Goal: Task Accomplishment & Management: Complete application form

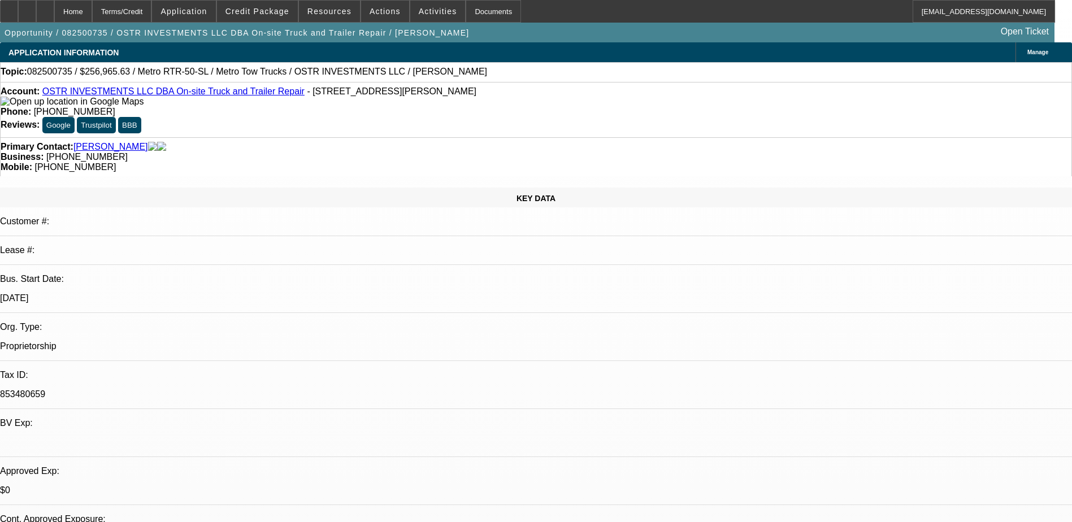
select select "0"
select select "2"
select select "0.1"
select select "4"
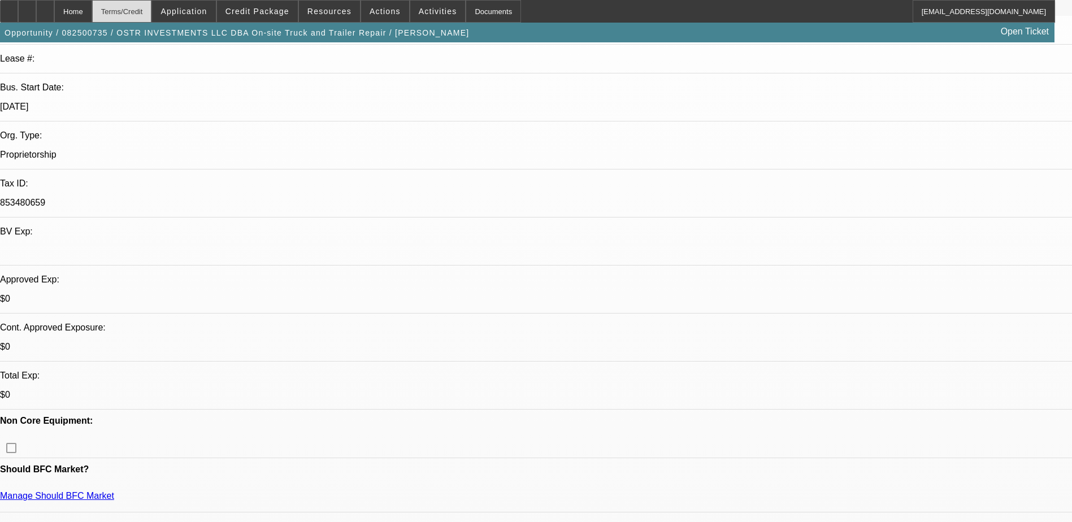
scroll to position [56, 0]
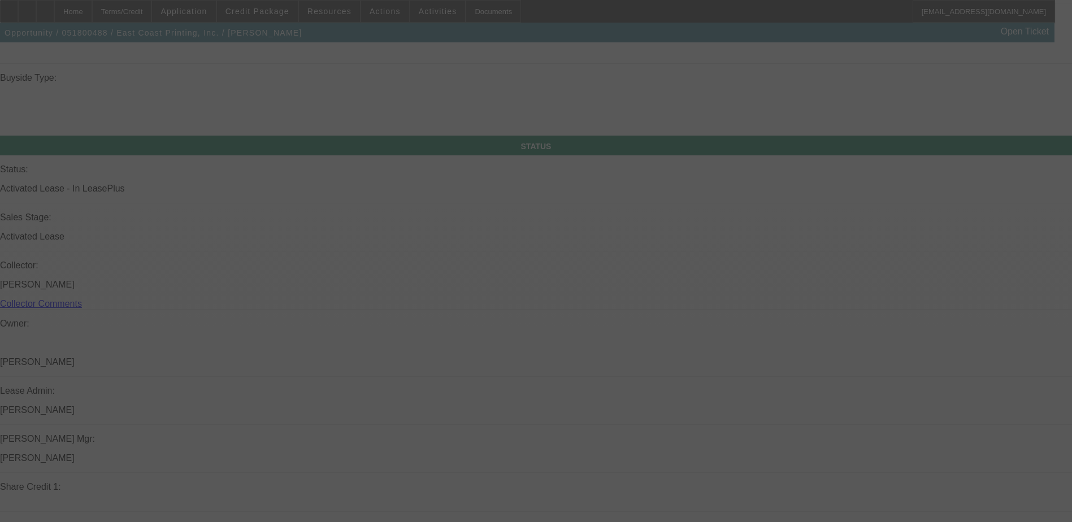
scroll to position [1171, 0]
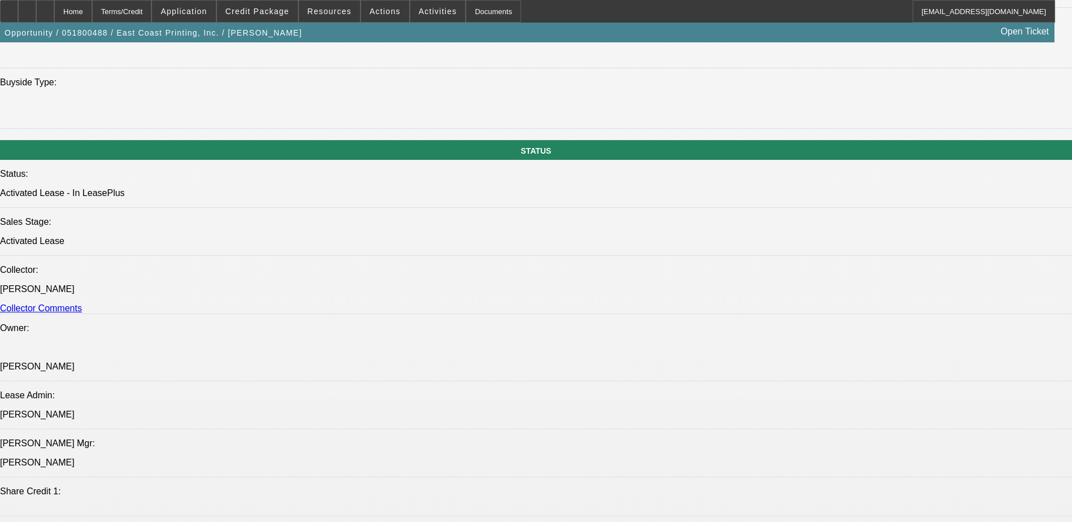
select select "0"
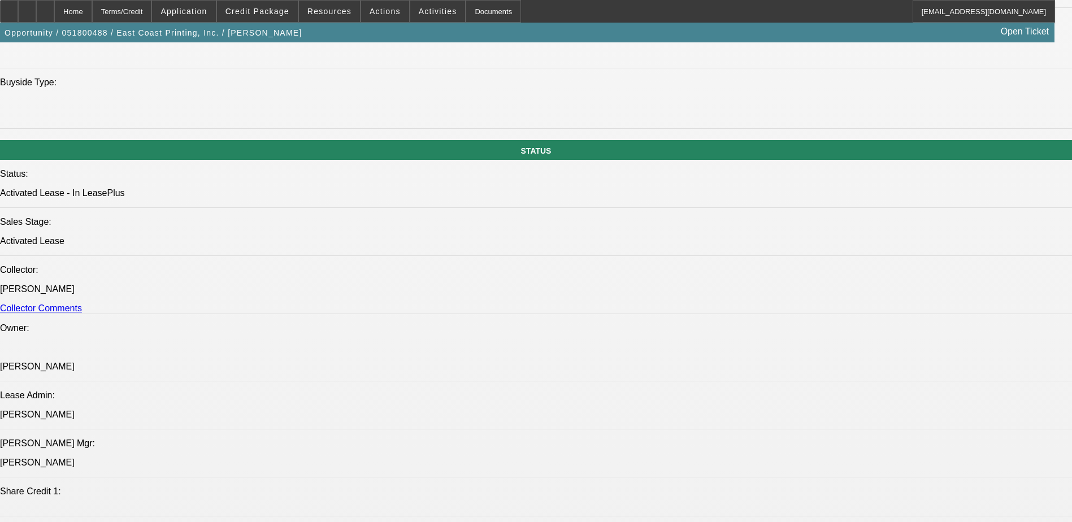
select select "0"
select select "2"
select select "0"
select select "1"
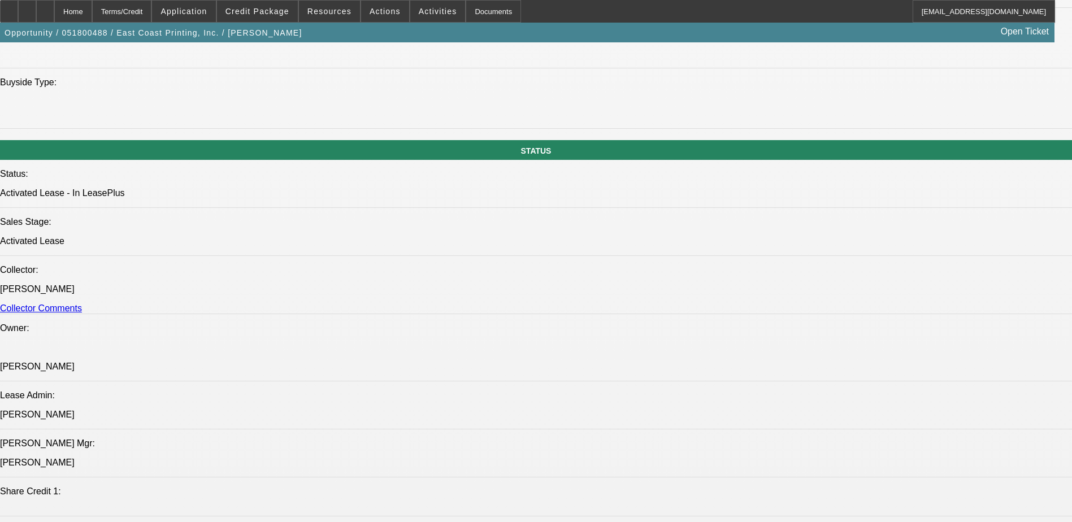
select select "1"
select select "2"
select select "1"
select select "2"
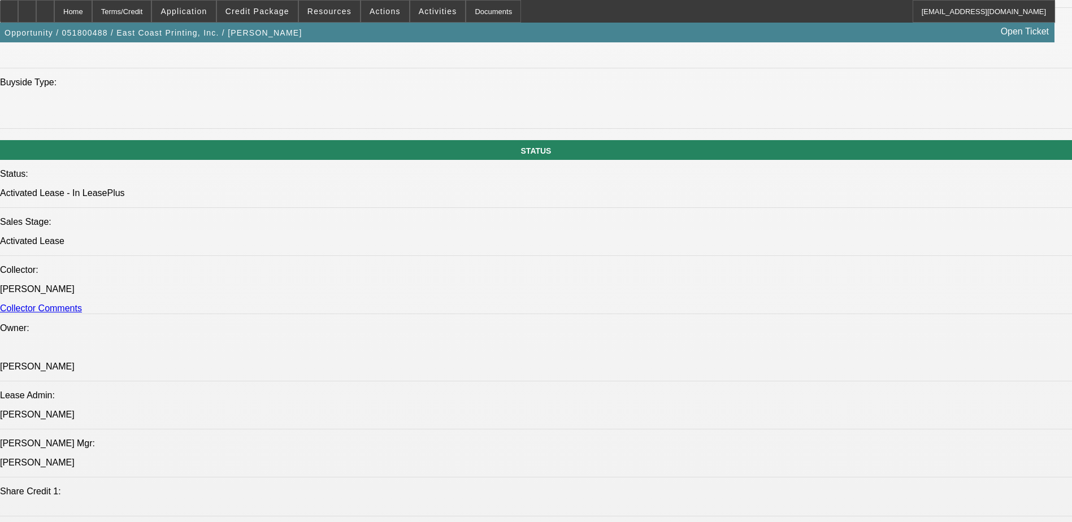
select select "1"
select select "2"
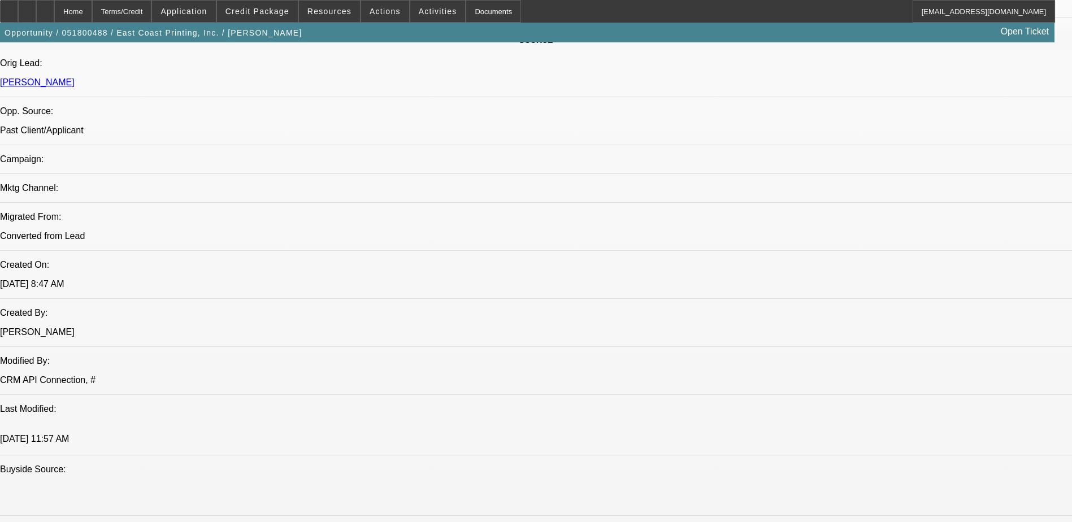
scroll to position [720, 0]
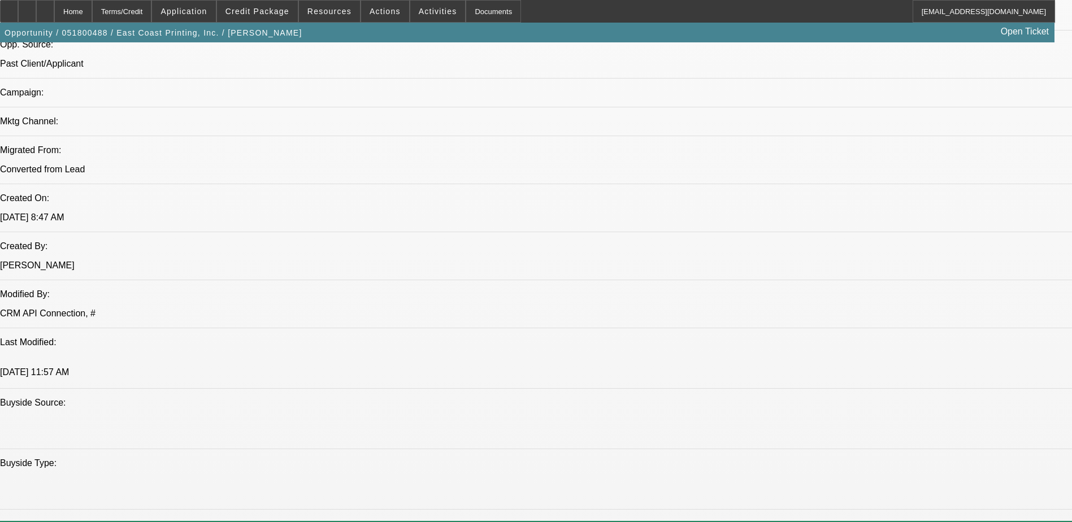
scroll to position [395, 0]
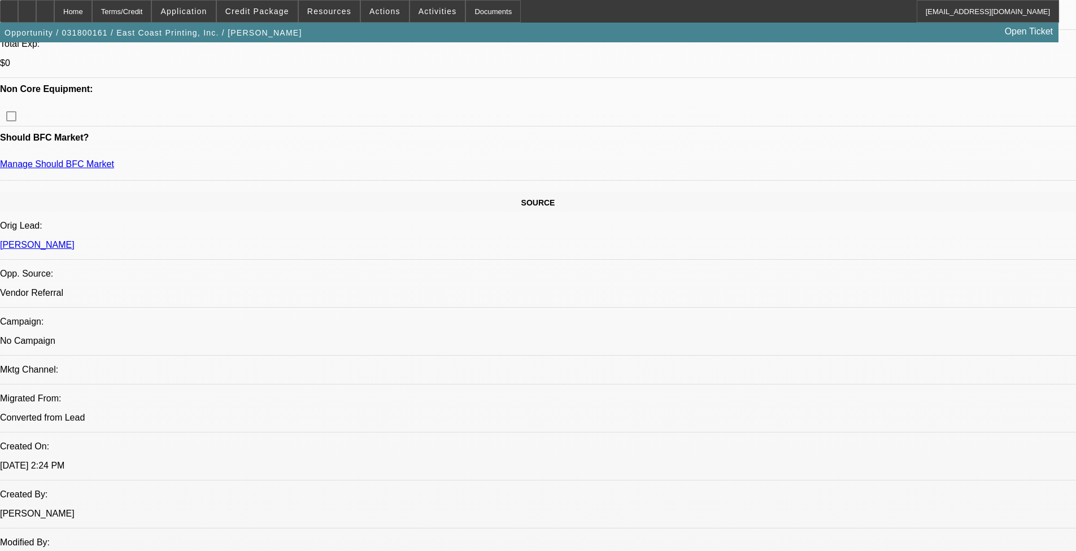
select select "0"
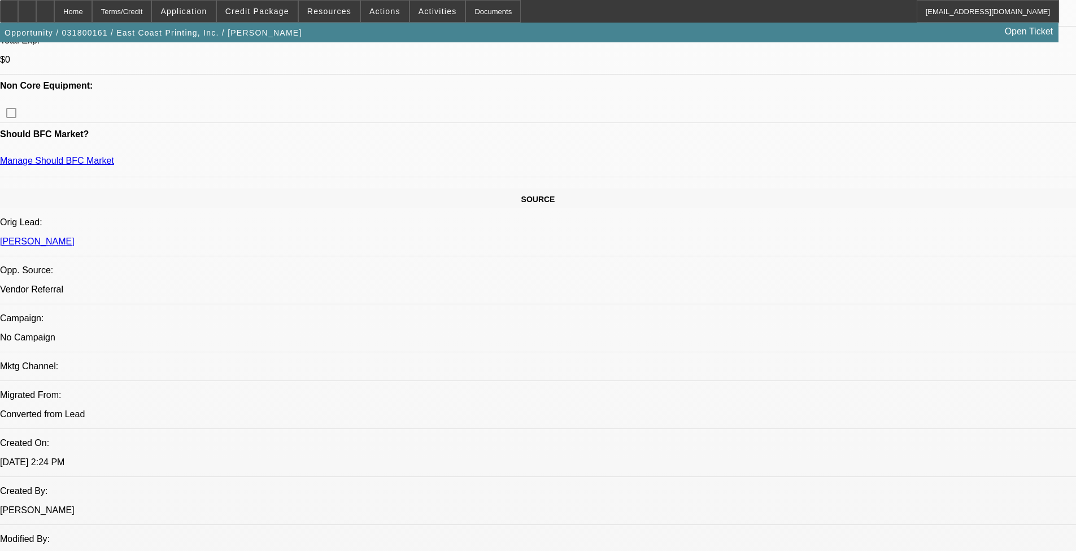
select select "2"
select select "0"
select select "2"
select select "0"
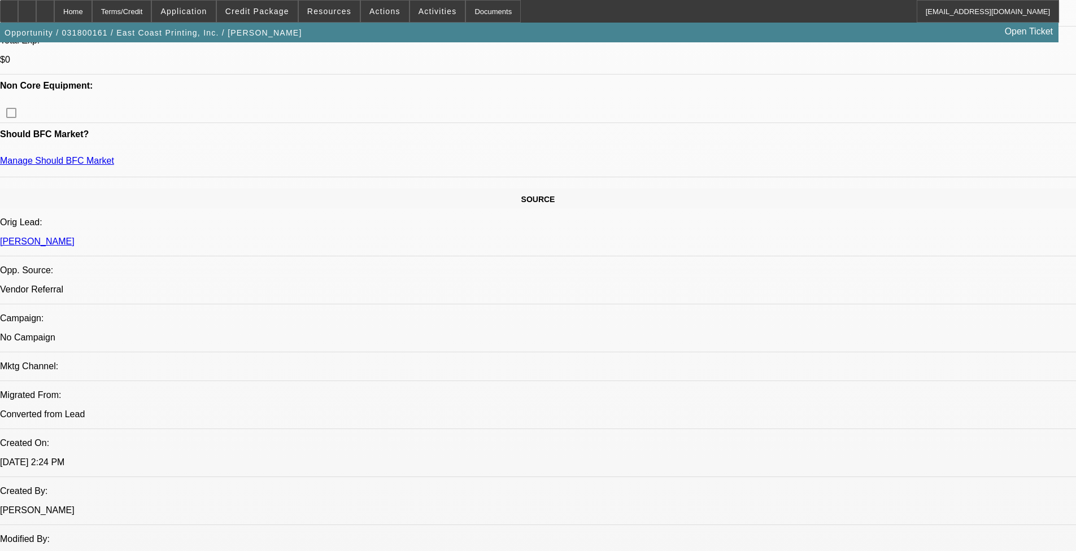
select select "0"
select select "2"
select select "0.1"
select select "0"
select select "2"
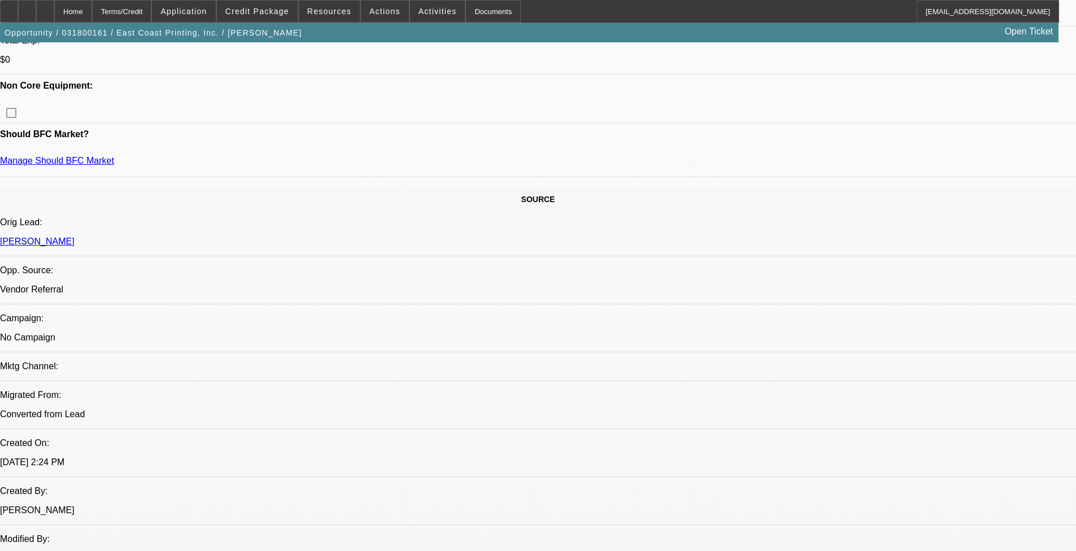
select select "0.1"
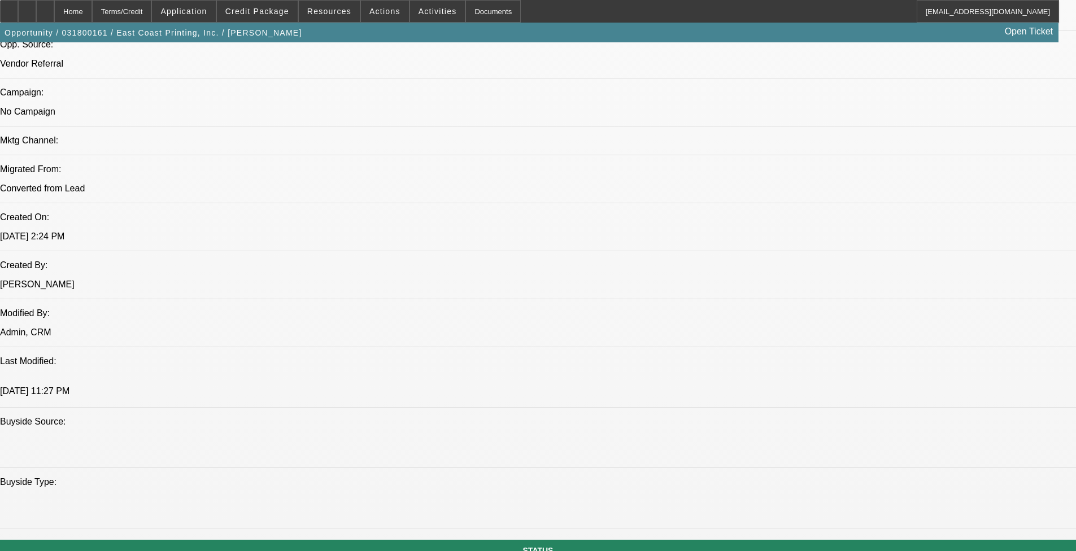
select select "1"
select select "2"
select select "1"
select select "2"
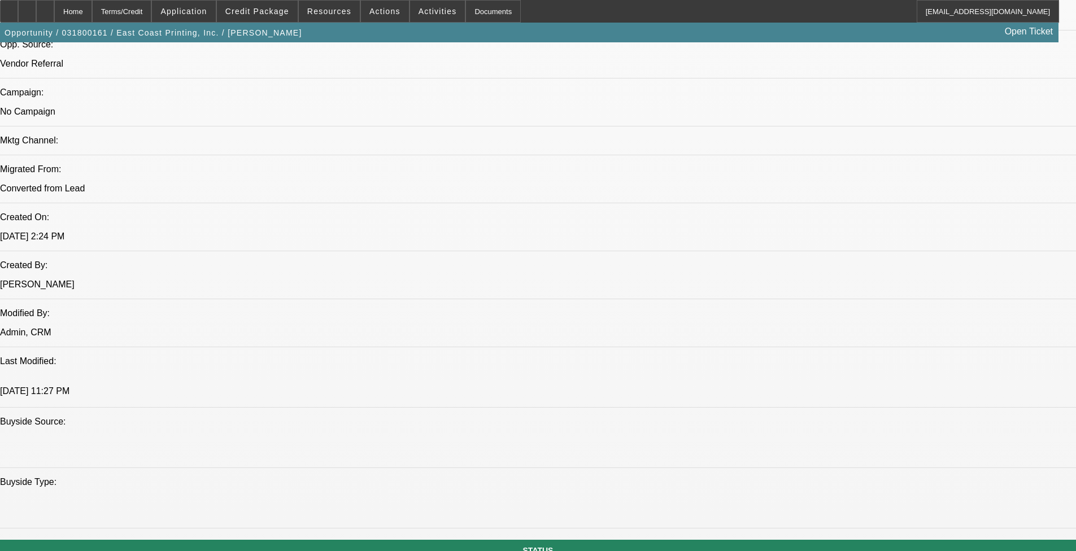
select select "2"
select select "1"
select select "2"
select select "4"
select select "1"
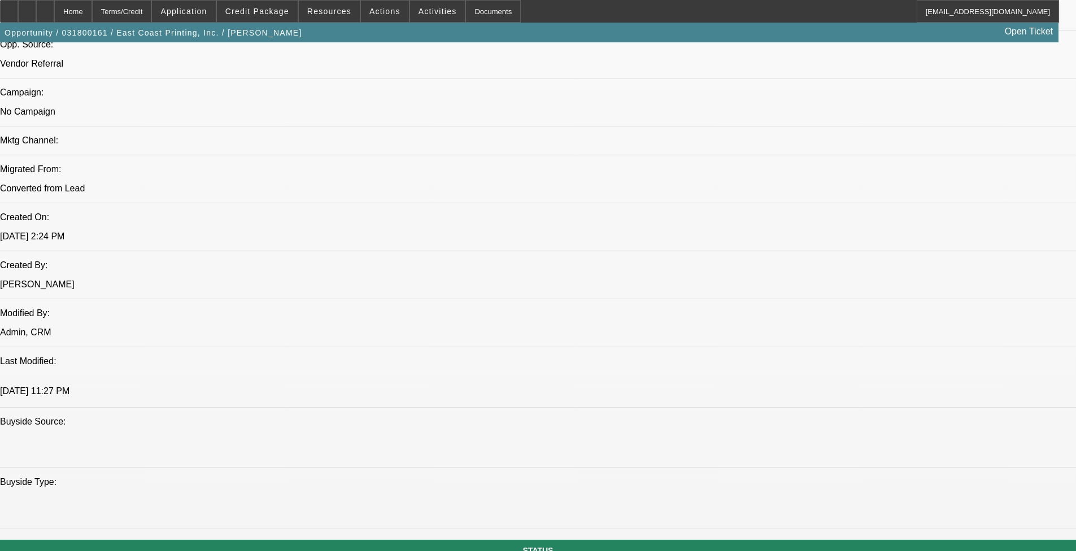
select select "2"
select select "4"
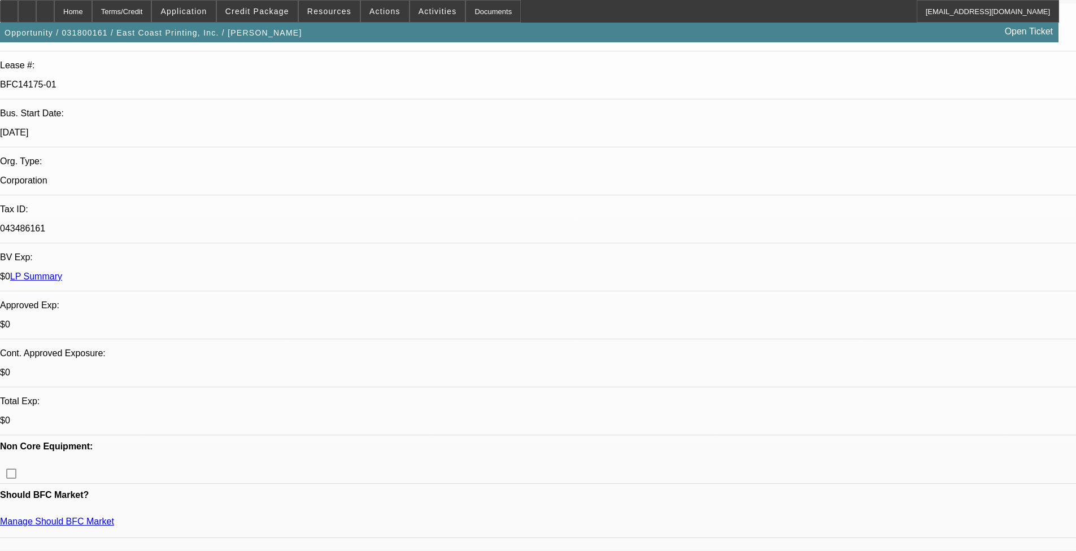
scroll to position [56, 0]
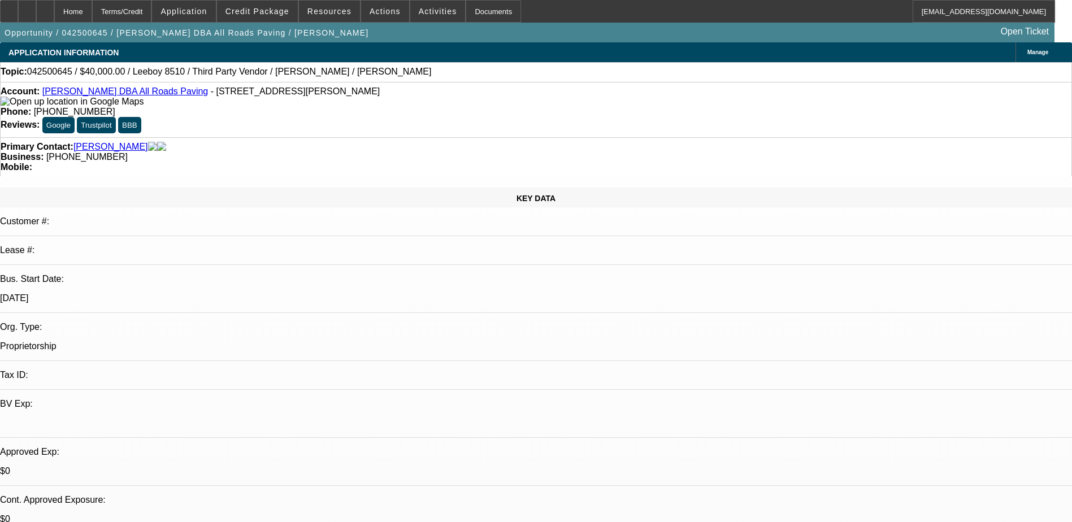
select select "0"
select select "0.1"
select select "0"
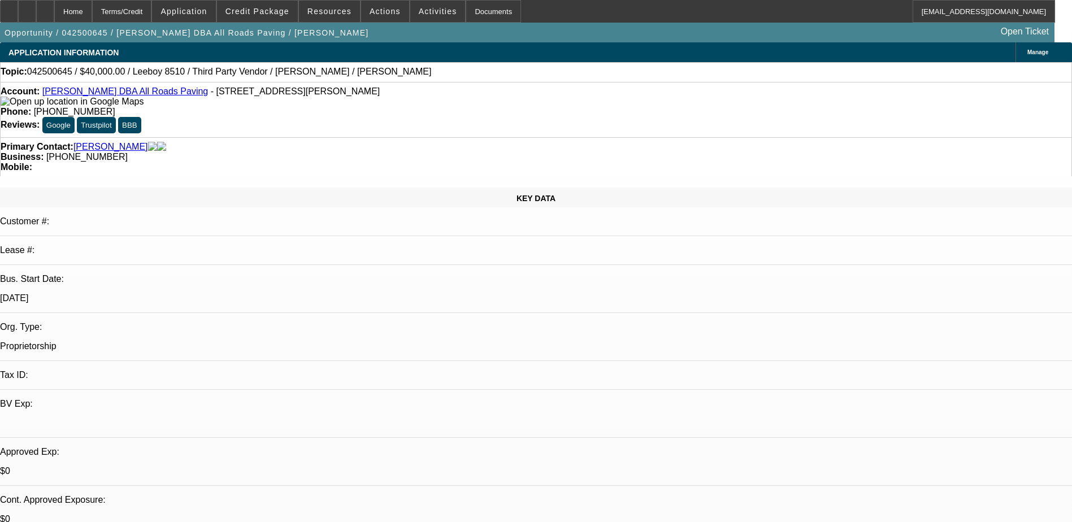
select select "0.1"
select select "0"
select select "0.1"
select select "0"
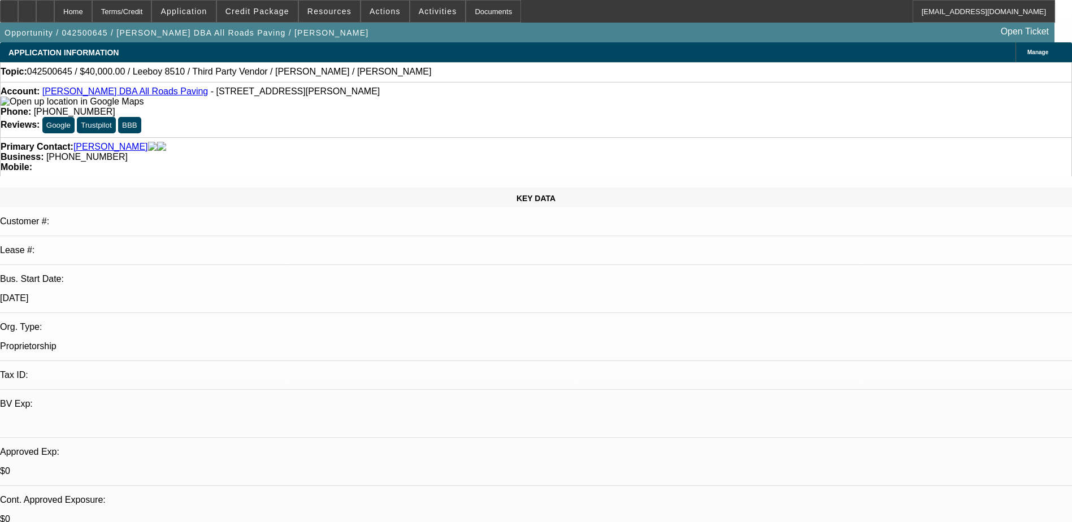
select select "0"
select select "0.1"
select select "1"
select select "3"
select select "5"
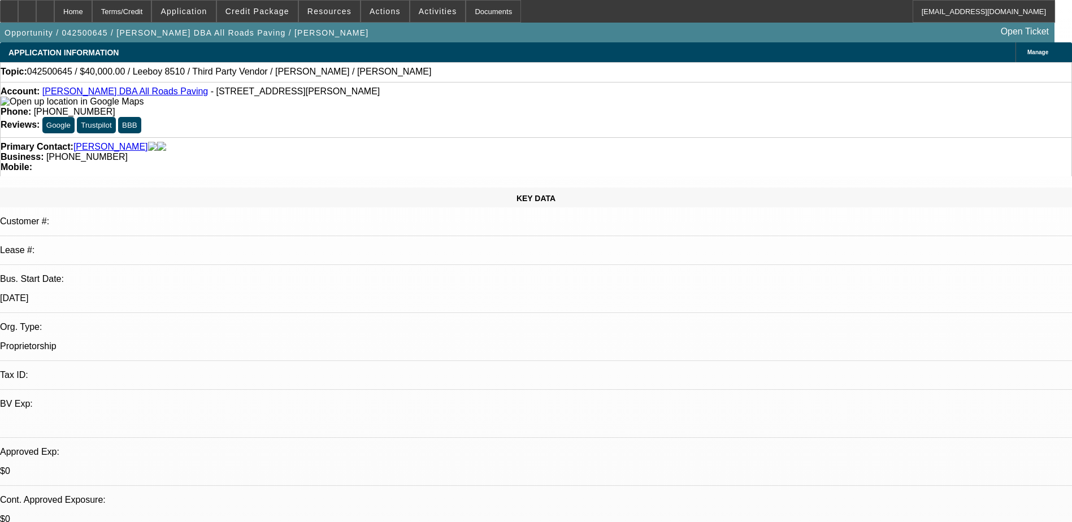
select select "1"
select select "3"
select select "5"
select select "1"
select select "3"
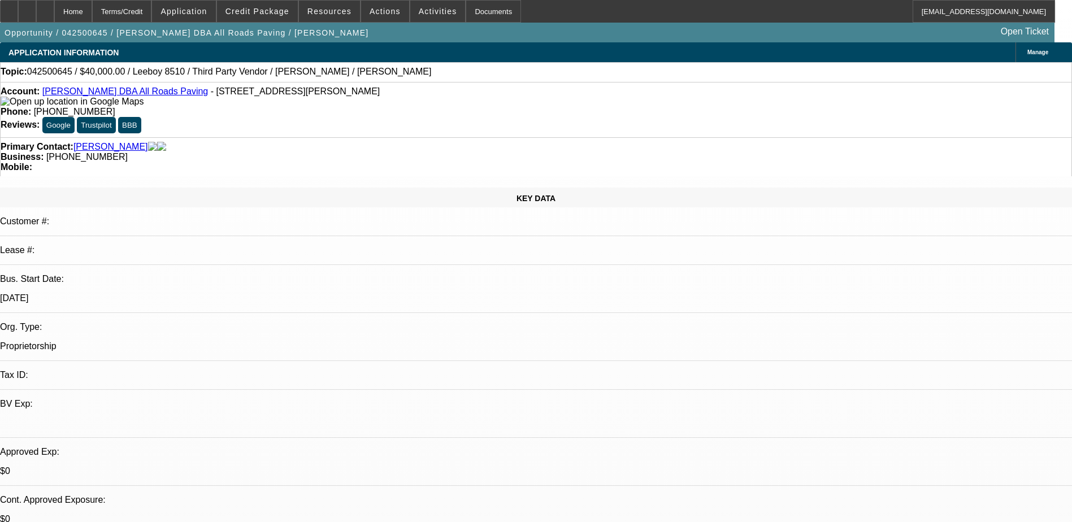
select select "4"
select select "1"
select select "3"
select select "4"
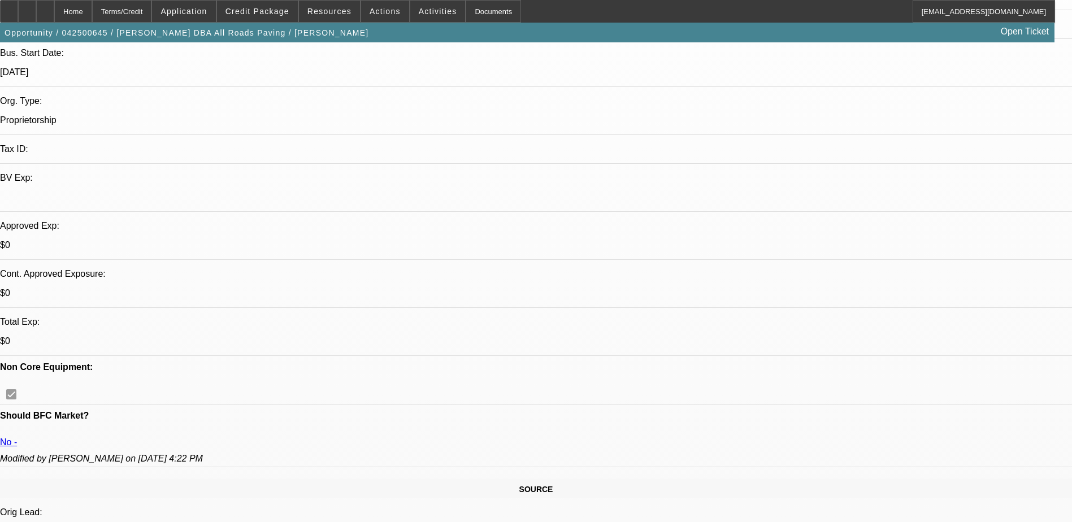
scroll to position [113, 0]
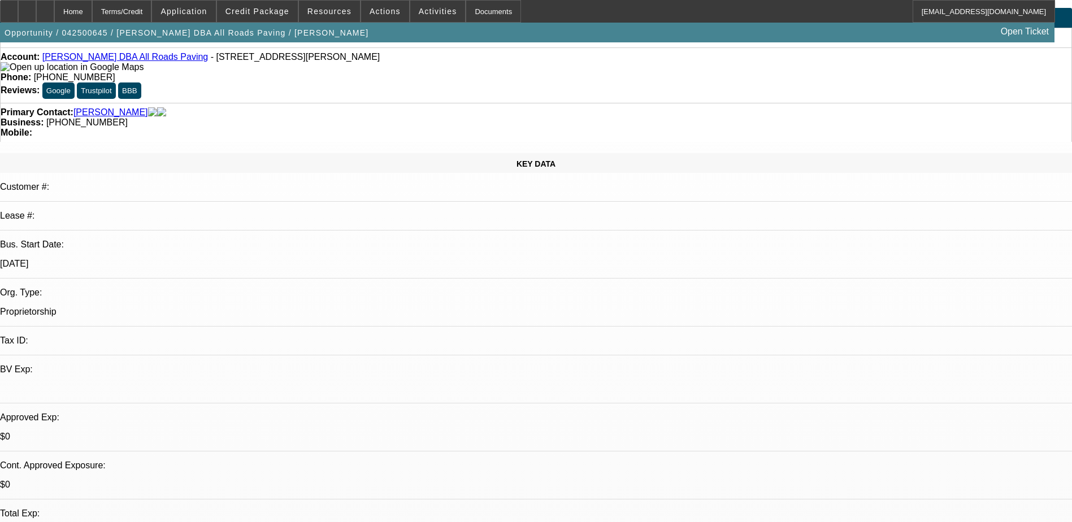
scroll to position [0, 0]
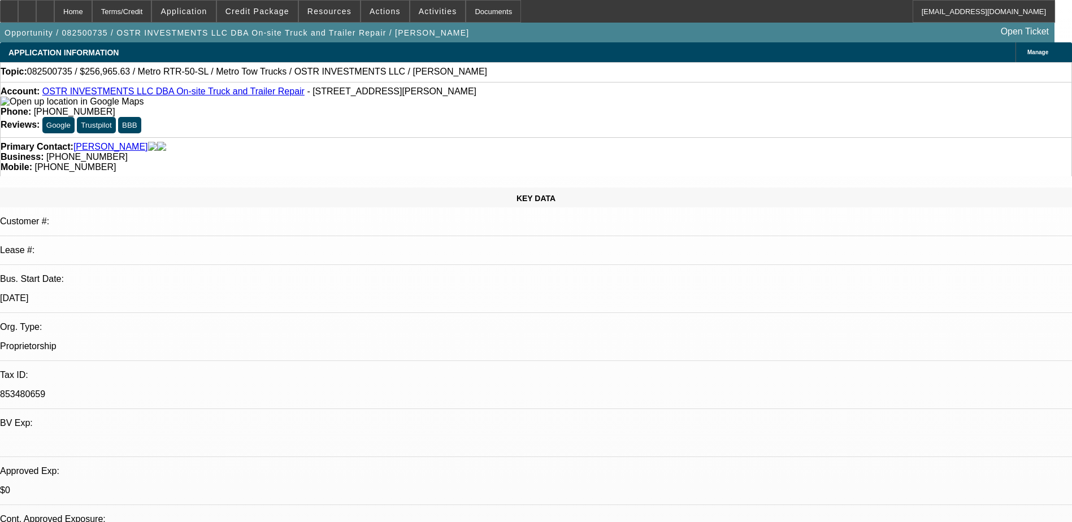
select select "0"
select select "2"
select select "0.1"
select select "4"
